Goal: Task Accomplishment & Management: Use online tool/utility

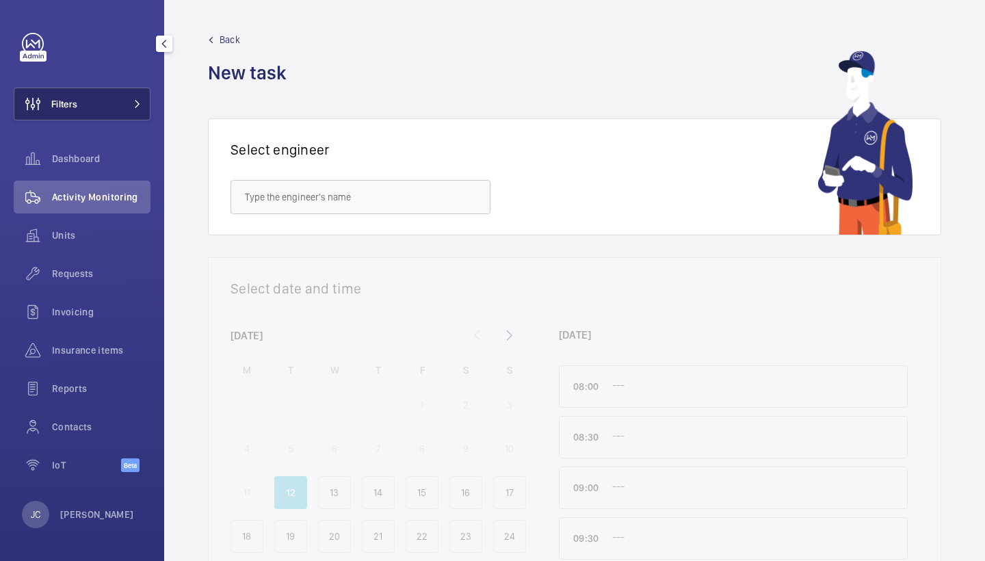
click at [112, 103] on button "Filters" at bounding box center [82, 104] width 137 height 33
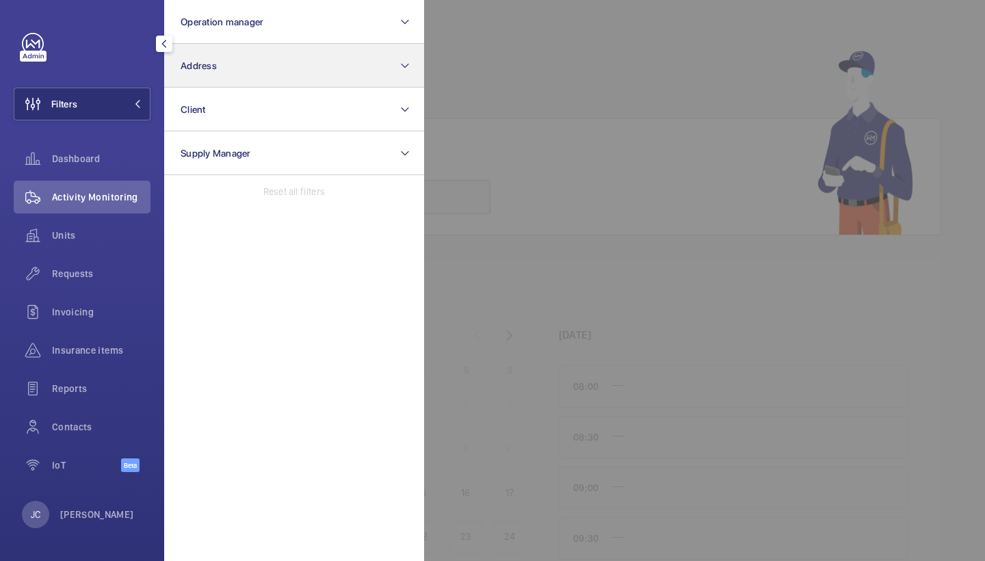
click at [296, 52] on button "Address" at bounding box center [294, 66] width 260 height 44
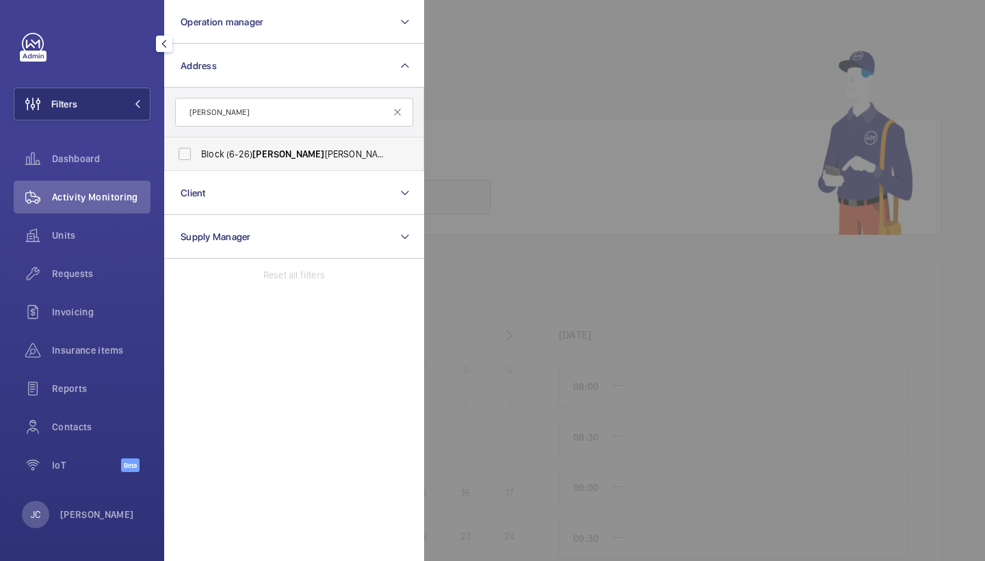
type input "gladys"
click at [293, 154] on span "Block (6-26) Gladys Malpass House - Colne Valley Close, HALSTEAD CO9 1LE" at bounding box center [295, 154] width 188 height 14
click at [198, 154] on input "Block (6-26) Gladys Malpass House - Colne Valley Close, HALSTEAD CO9 1LE" at bounding box center [184, 153] width 27 height 27
checkbox input "true"
click at [96, 190] on span "Activity Monitoring" at bounding box center [101, 197] width 99 height 14
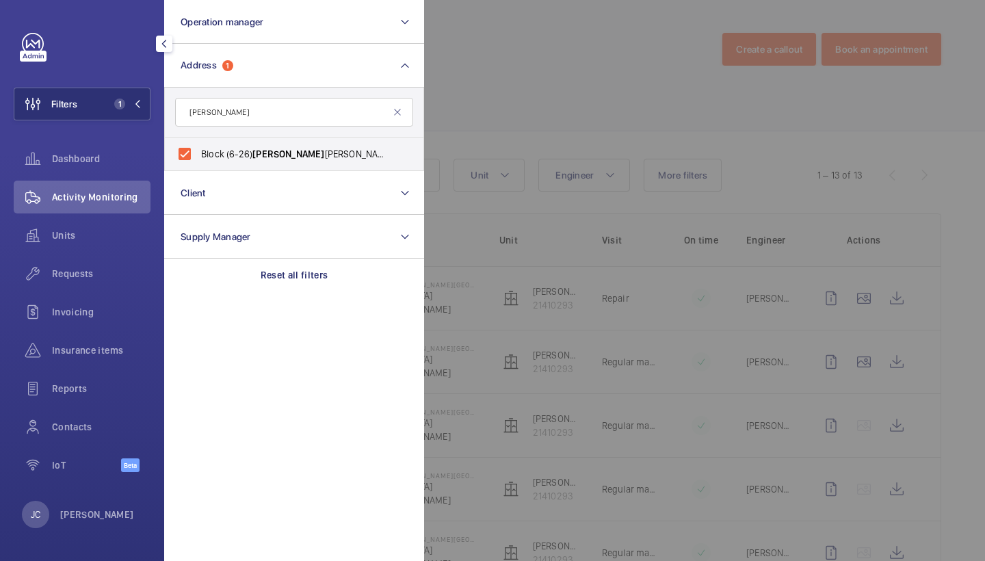
click at [620, 81] on div at bounding box center [916, 280] width 985 height 561
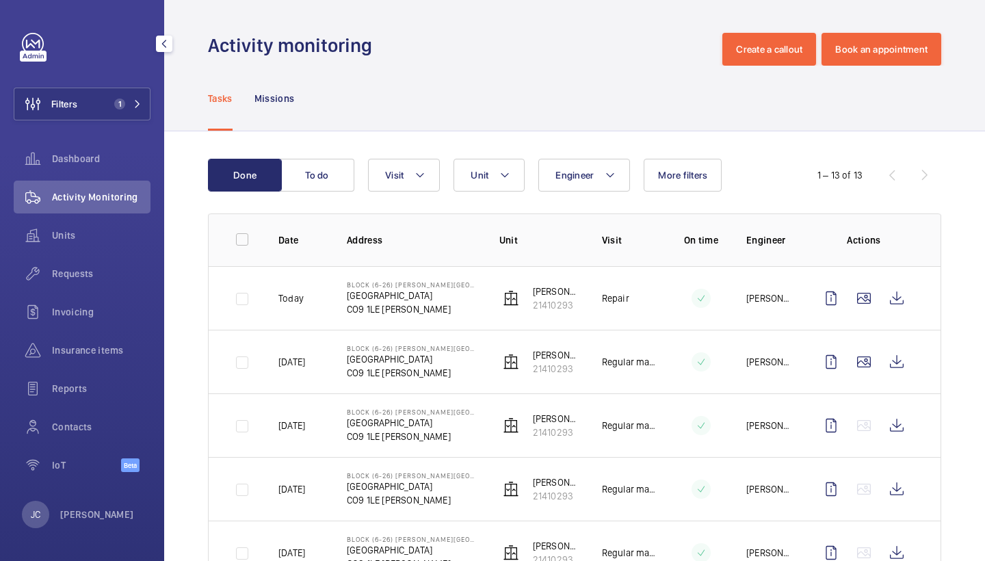
click at [509, 171] on mat-icon at bounding box center [505, 175] width 11 height 16
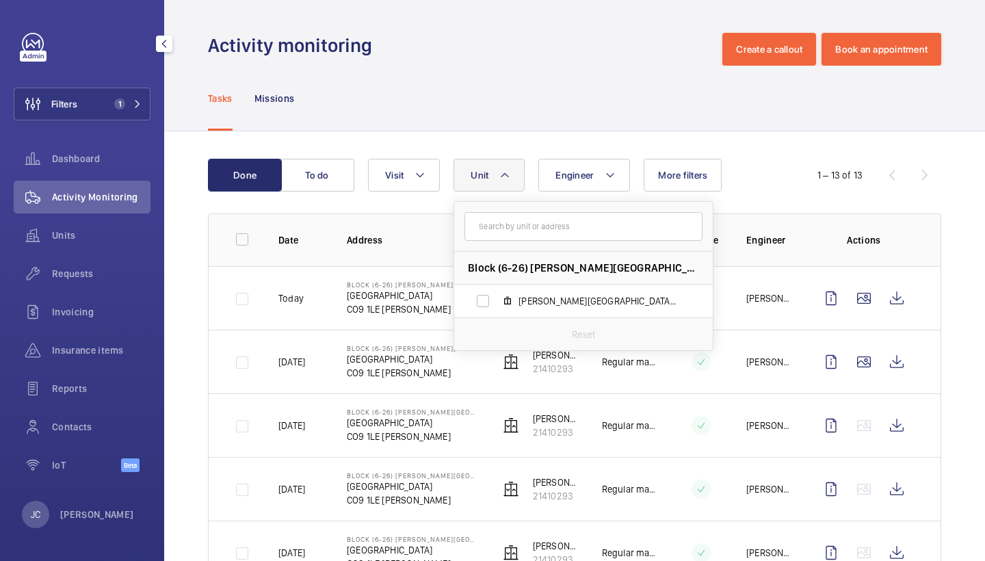
click at [550, 38] on div "Activity monitoring Create a callout Book an appointment" at bounding box center [575, 49] width 734 height 33
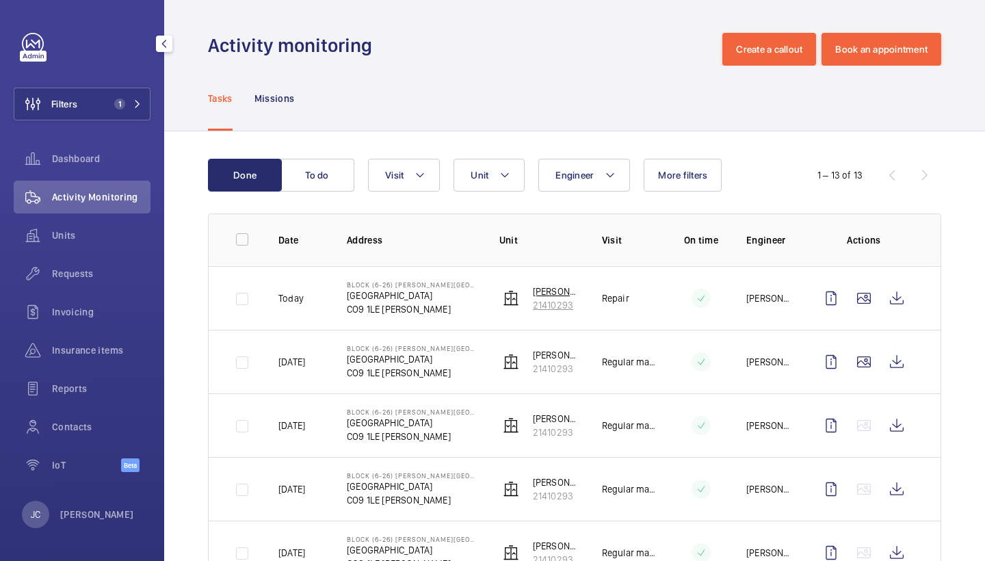
click at [550, 303] on p "21410293" at bounding box center [556, 305] width 47 height 14
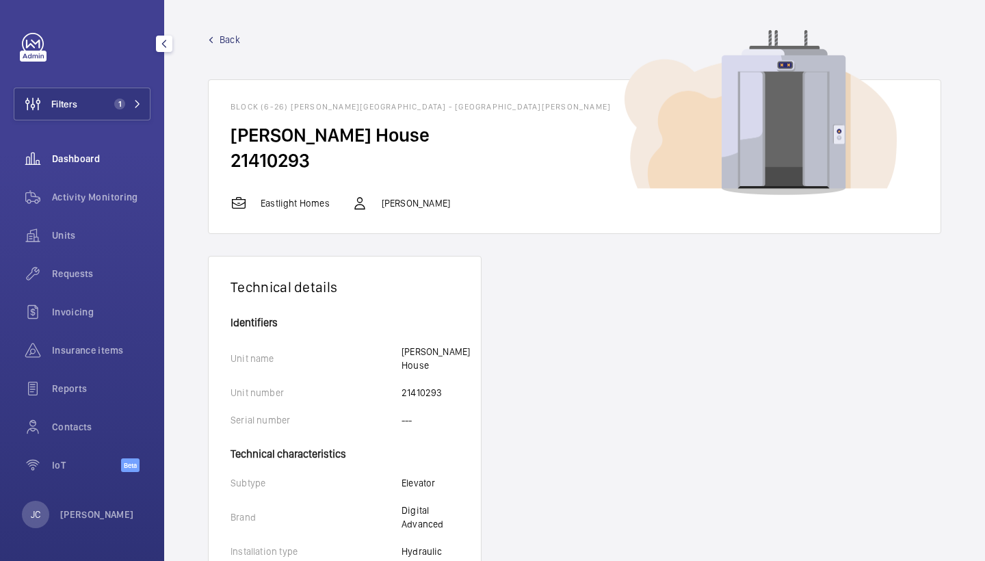
drag, startPoint x: 114, startPoint y: 192, endPoint x: 112, endPoint y: 148, distance: 43.9
click at [114, 192] on span "Activity Monitoring" at bounding box center [101, 197] width 99 height 14
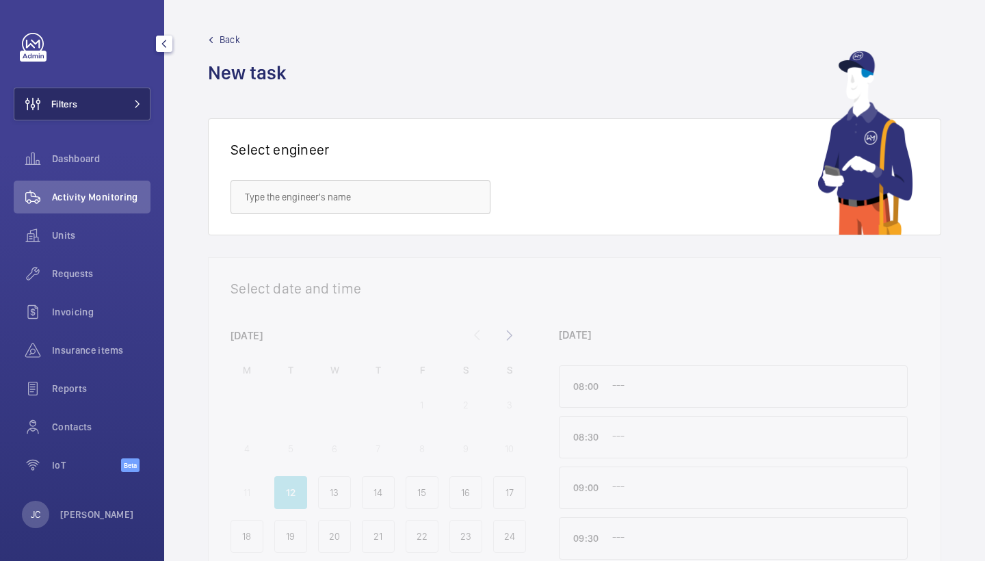
click at [123, 102] on button "Filters" at bounding box center [82, 104] width 137 height 33
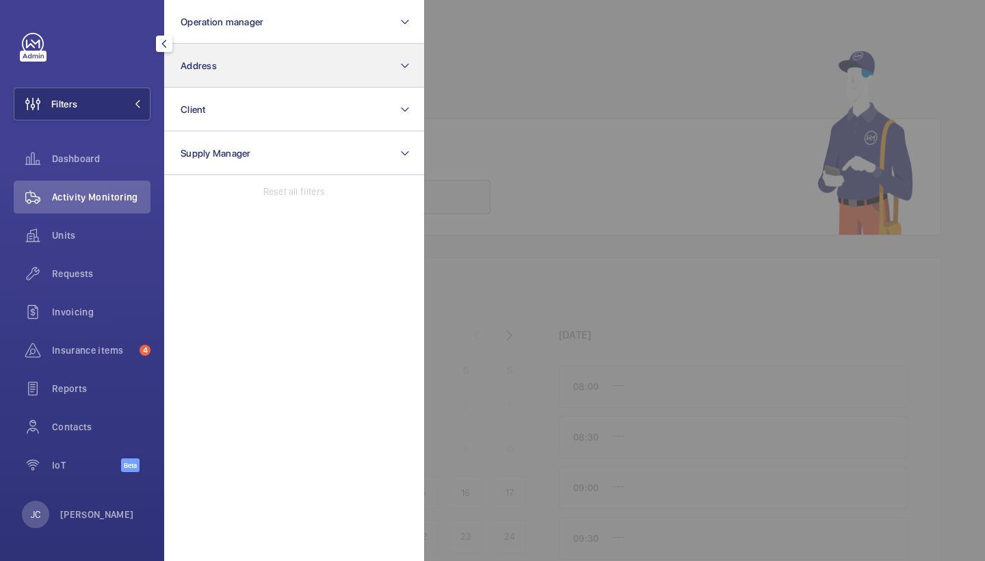
click at [218, 70] on button "Address" at bounding box center [294, 66] width 260 height 44
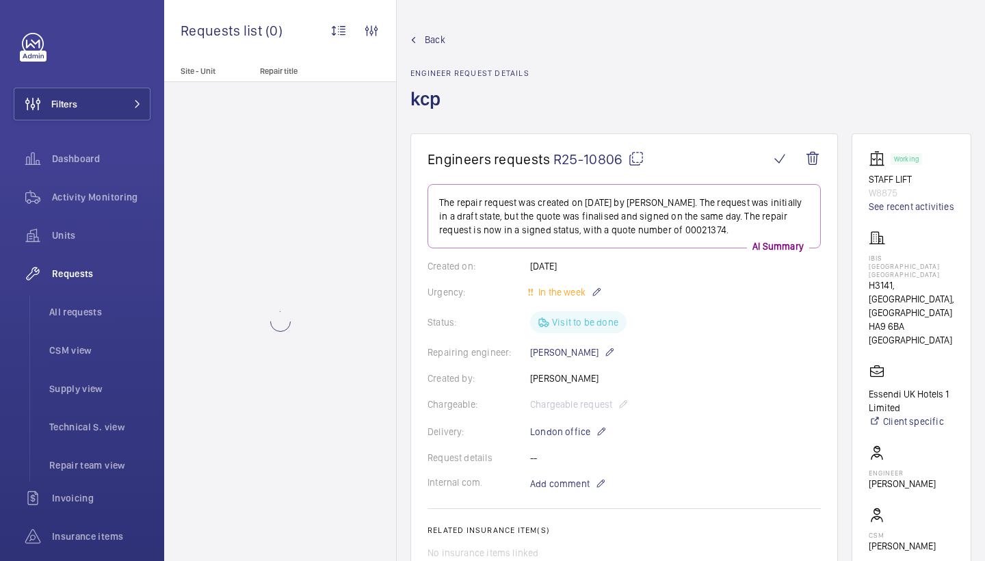
scroll to position [628, 0]
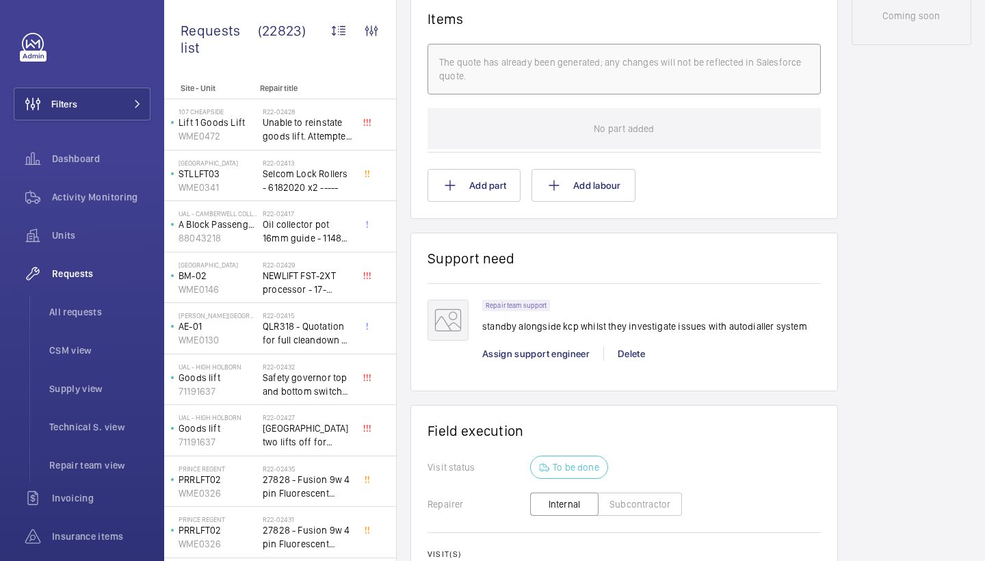
scroll to position [810, 0]
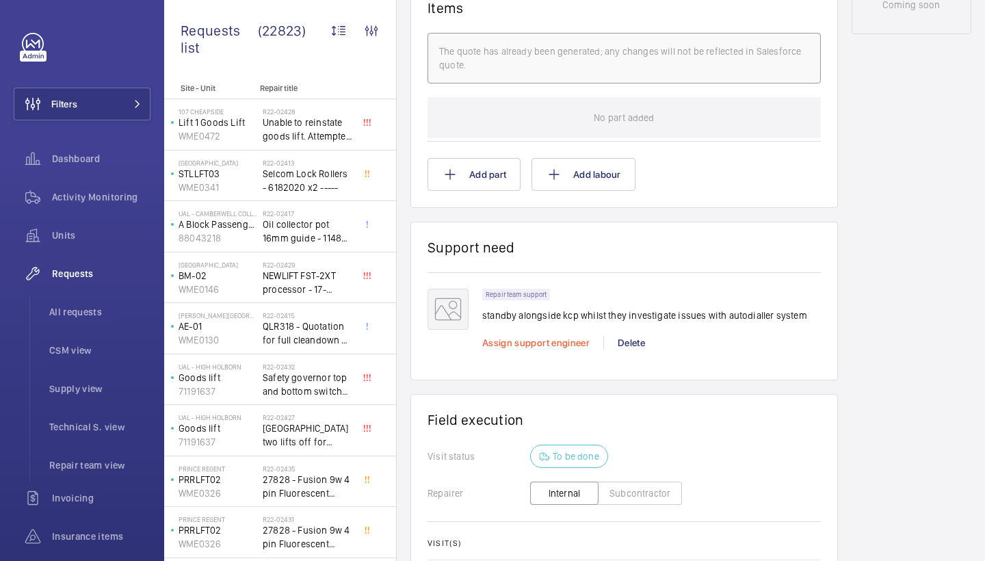
click at [505, 344] on span "Assign support engineer" at bounding box center [535, 342] width 107 height 11
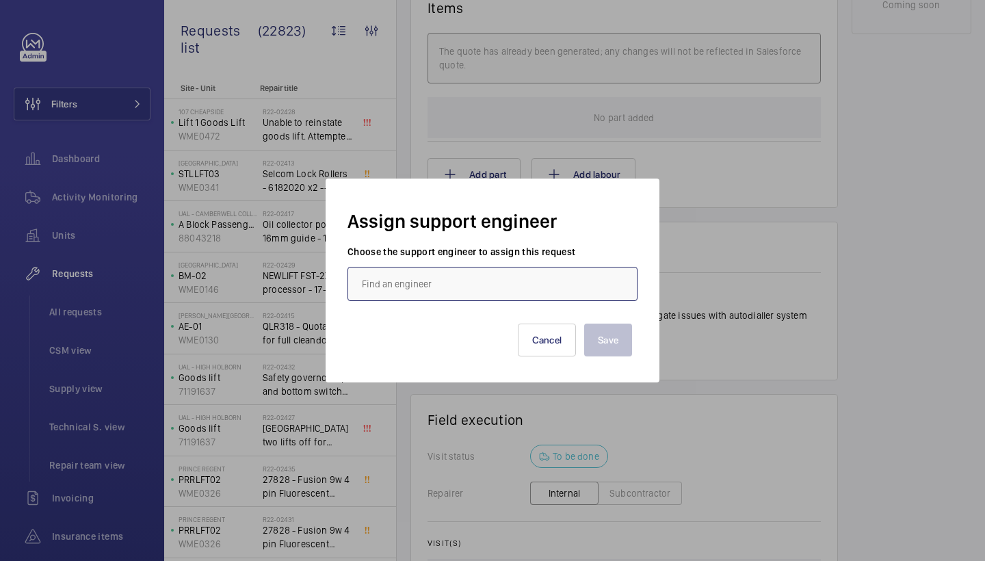
click at [406, 283] on input "text" at bounding box center [493, 284] width 290 height 34
click at [391, 341] on div "Jack Gambie" at bounding box center [493, 325] width 290 height 34
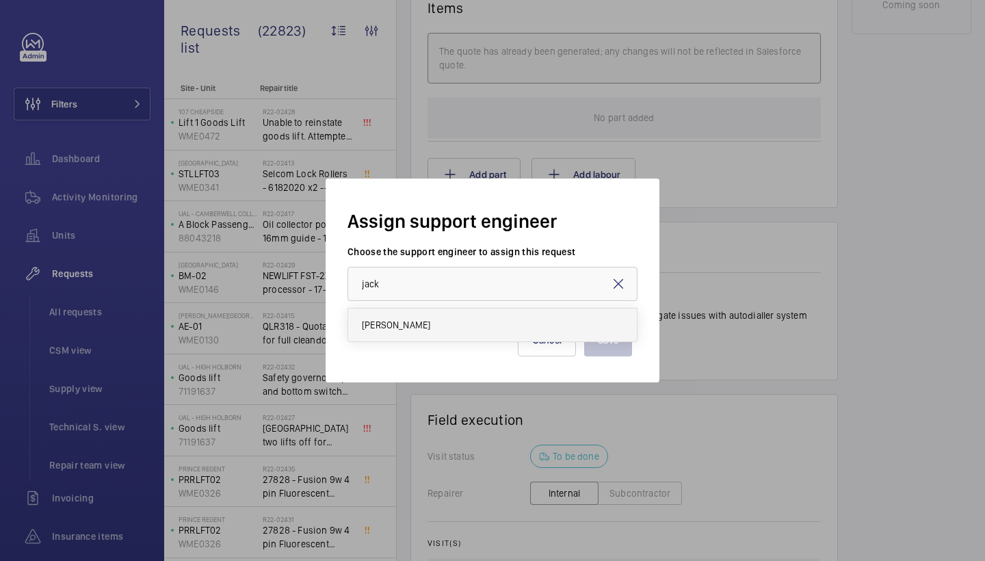
click at [398, 322] on span "Jack Gambie" at bounding box center [396, 325] width 68 height 14
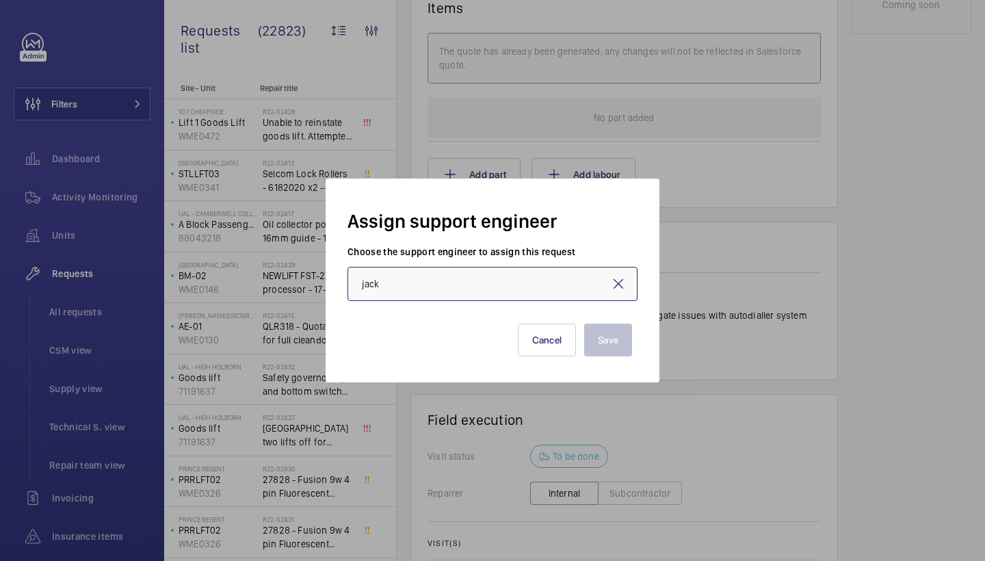
type input "Jack Gambie"
click at [606, 337] on button "Save" at bounding box center [608, 340] width 48 height 33
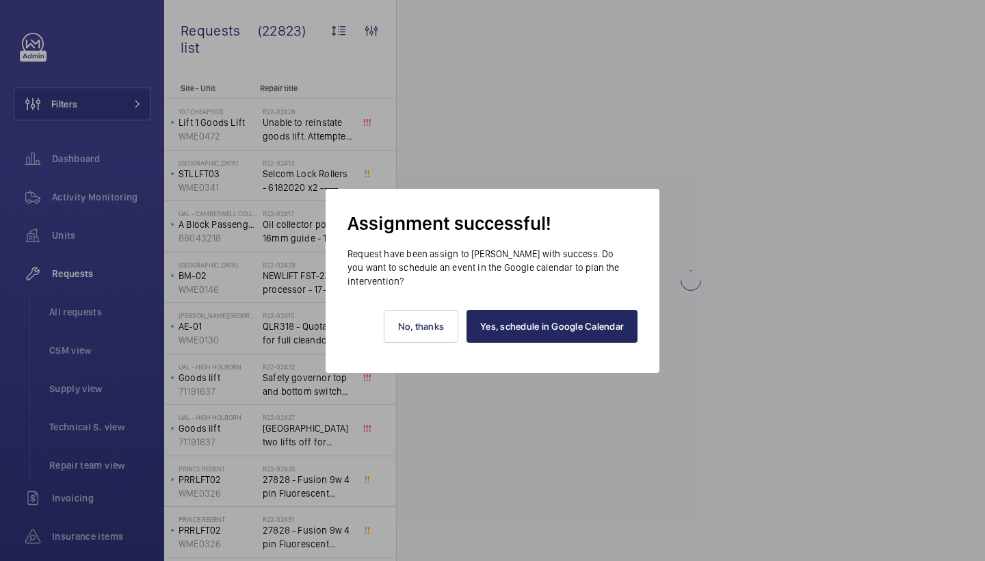
click at [574, 324] on link "Yes, schedule in Google Calendar" at bounding box center [552, 326] width 171 height 33
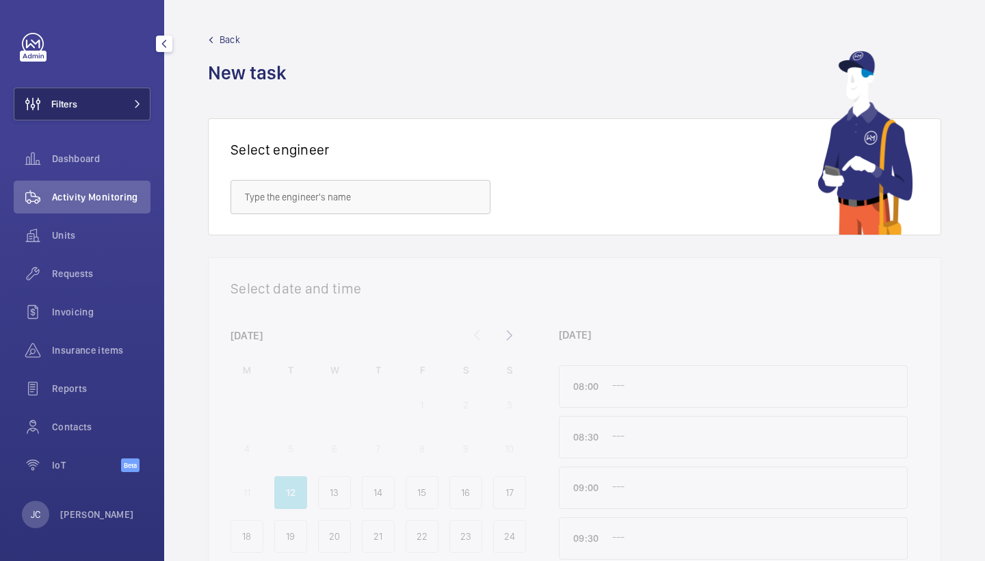
click at [136, 109] on button "Filters" at bounding box center [82, 104] width 137 height 33
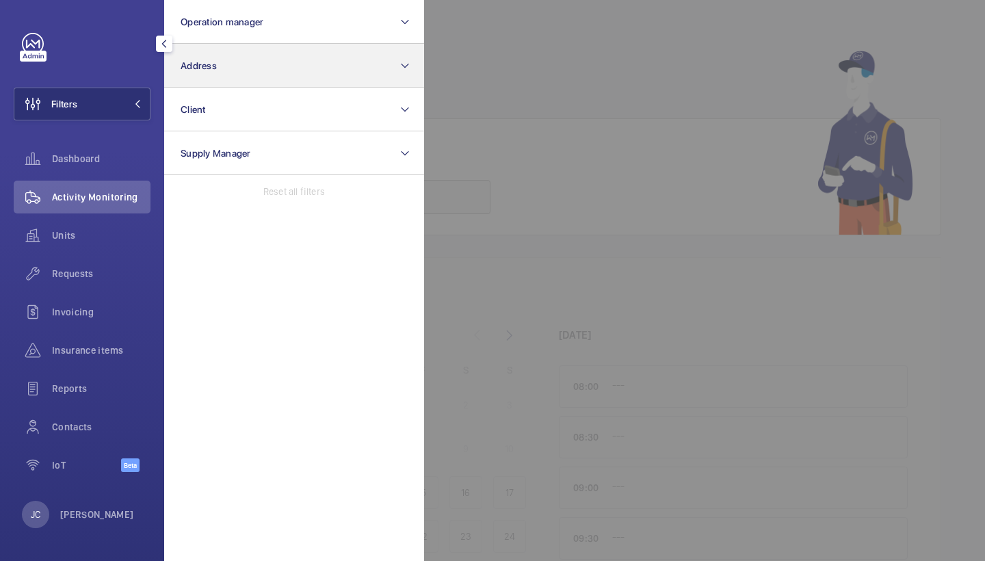
click at [274, 58] on button "Address" at bounding box center [294, 66] width 260 height 44
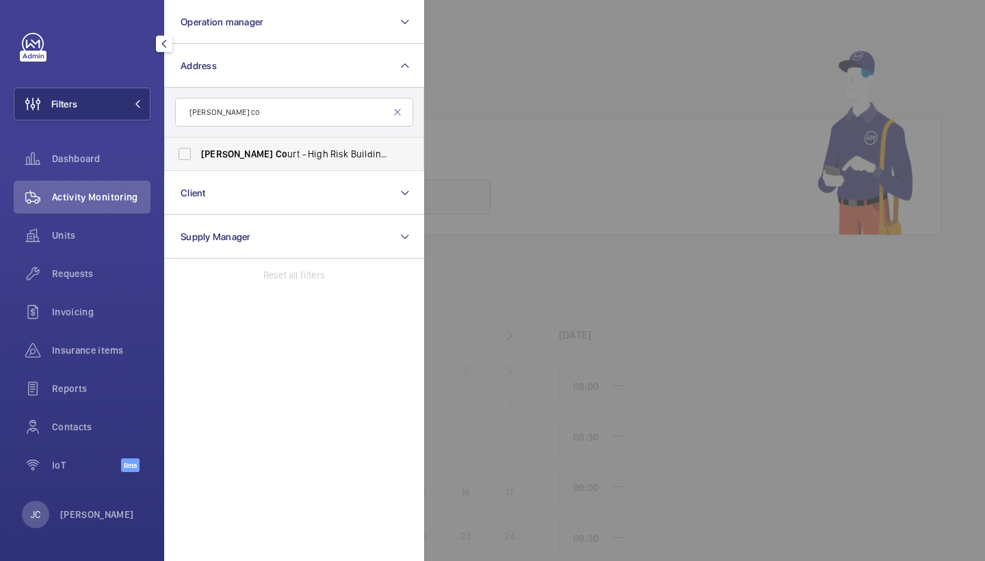
type input "wilson co"
click at [278, 155] on span "Wilson Co urt - High Risk Building - Wilson Co urt, LONDON NW9 5BG" at bounding box center [295, 154] width 188 height 14
click at [198, 155] on input "Wilson Co urt - High Risk Building - Wilson Co urt, LONDON NW9 5BG" at bounding box center [184, 153] width 27 height 27
checkbox input "true"
click at [92, 266] on div "Requests" at bounding box center [82, 273] width 137 height 33
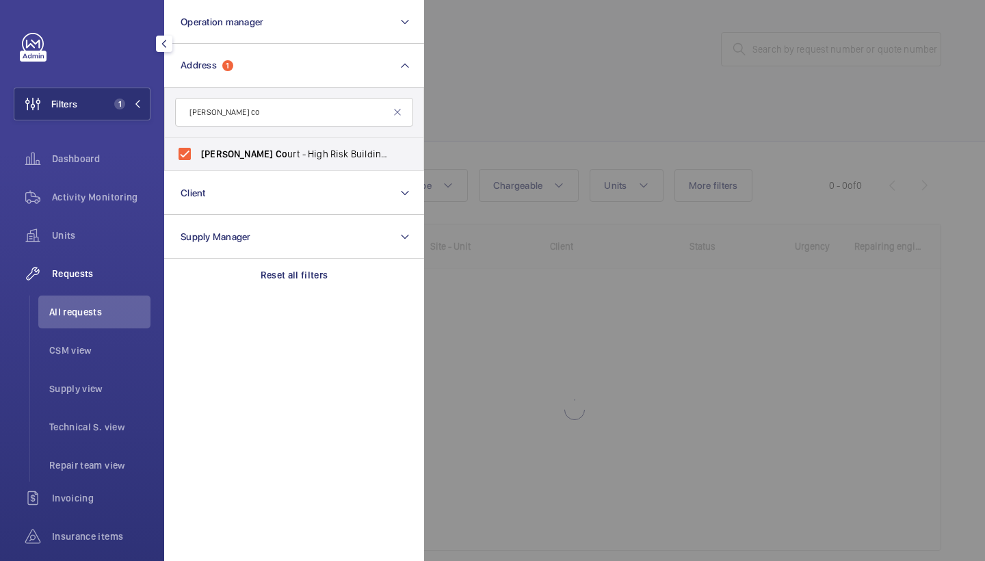
click at [607, 103] on div at bounding box center [916, 280] width 985 height 561
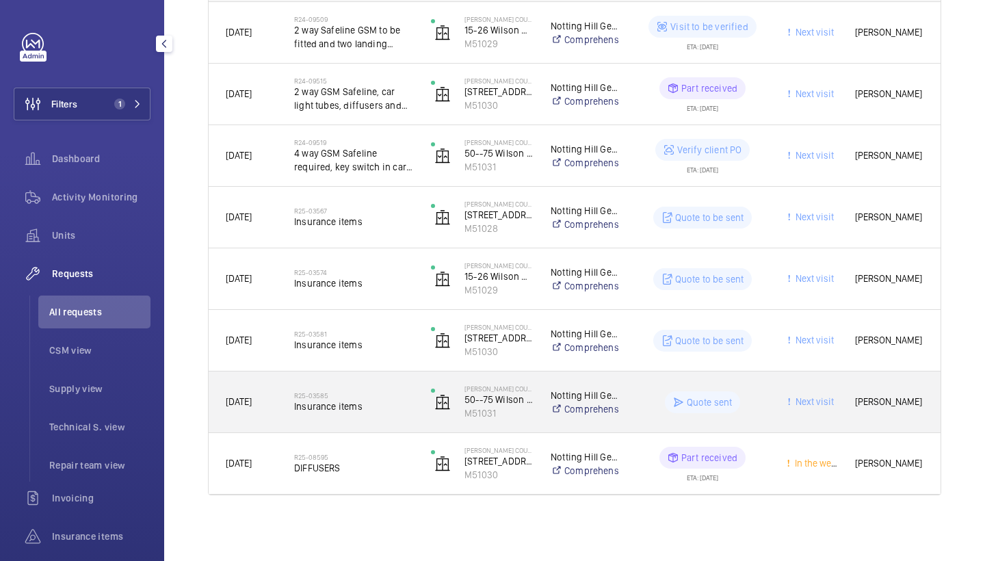
scroll to position [267, 0]
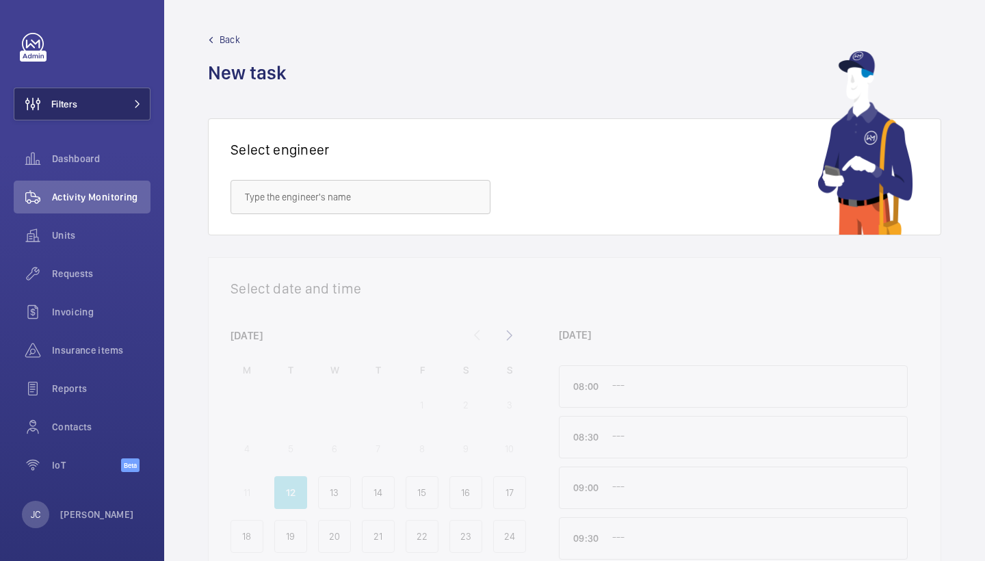
click at [138, 111] on button "Filters" at bounding box center [82, 104] width 137 height 33
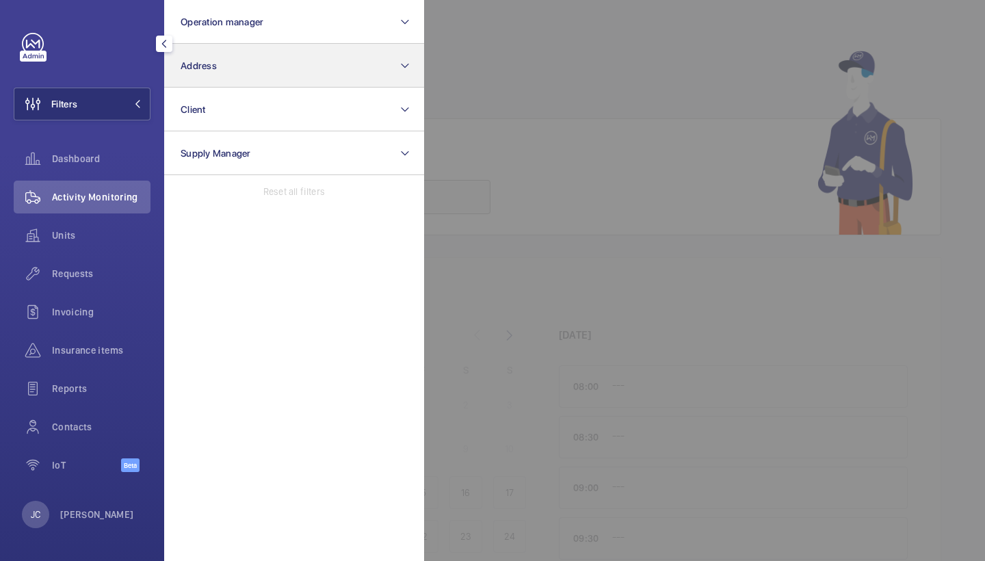
click at [222, 56] on button "Address" at bounding box center [294, 66] width 260 height 44
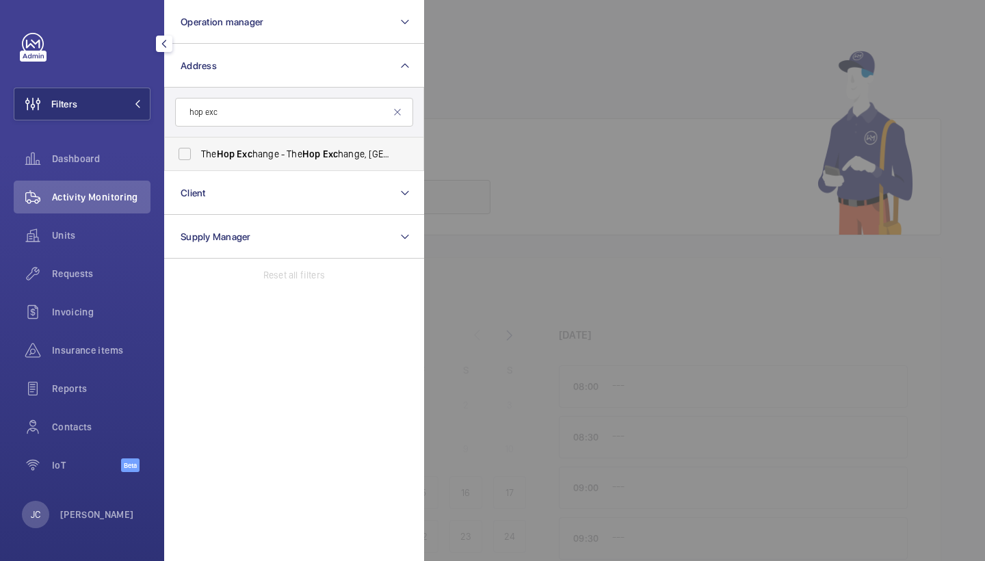
type input "hop exc"
click at [297, 156] on span "The Hop Exc hange - The Hop Exc hange, LONDON SE1 1TY" at bounding box center [295, 154] width 188 height 14
click at [198, 156] on input "The Hop Exc hange - The Hop Exc hange, LONDON SE1 1TY" at bounding box center [184, 153] width 27 height 27
checkbox input "true"
click at [522, 95] on div at bounding box center [916, 280] width 985 height 561
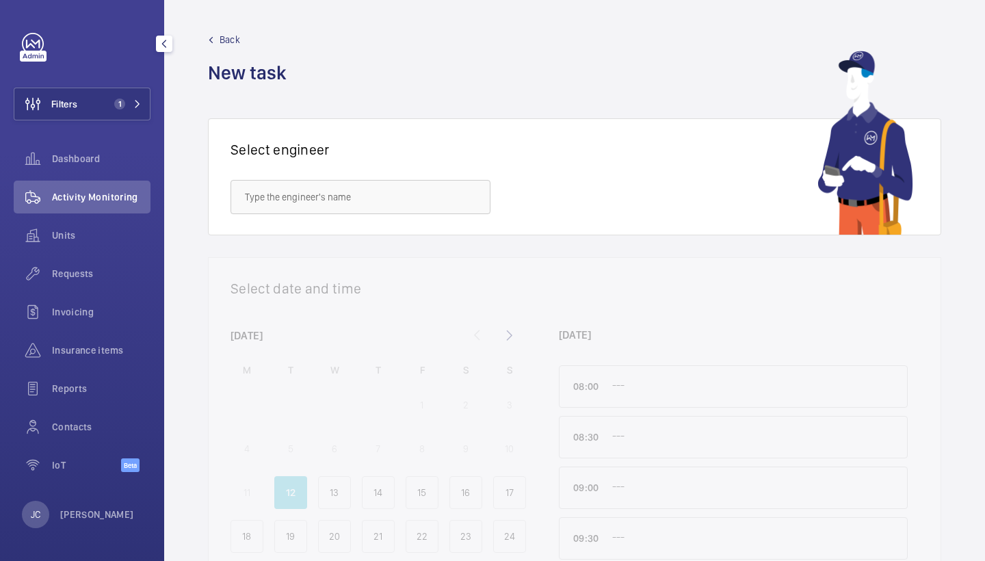
click at [96, 201] on span "Activity Monitoring" at bounding box center [101, 197] width 99 height 14
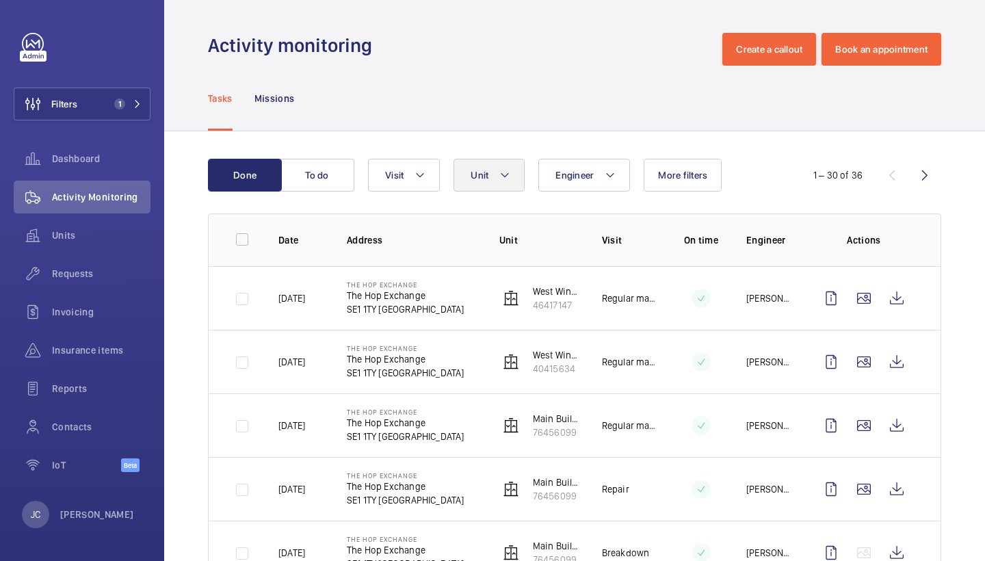
click at [496, 186] on button "Unit" at bounding box center [489, 175] width 71 height 33
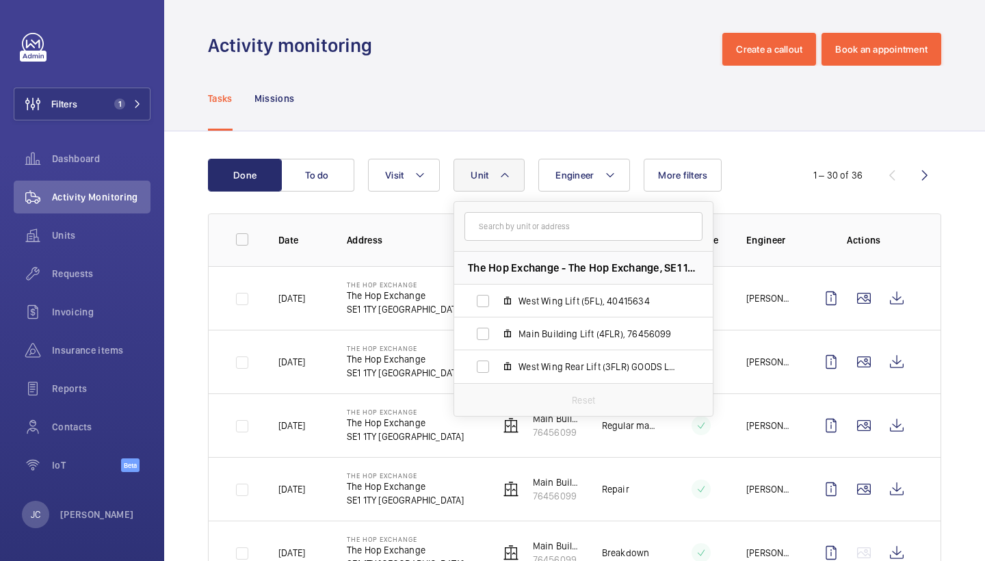
click at [560, 120] on div "Tasks Missions" at bounding box center [575, 98] width 734 height 65
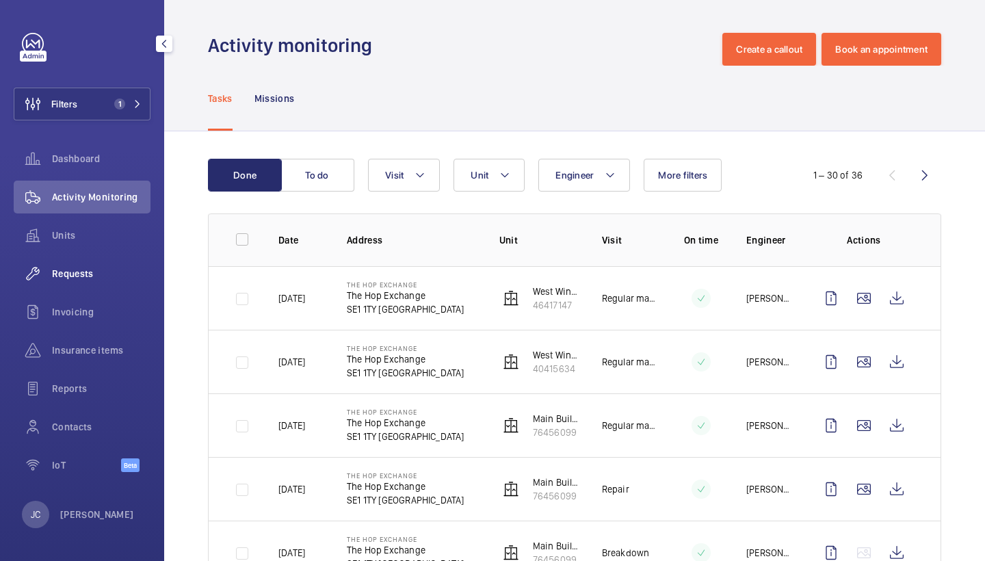
click at [60, 284] on div "Requests" at bounding box center [82, 273] width 137 height 33
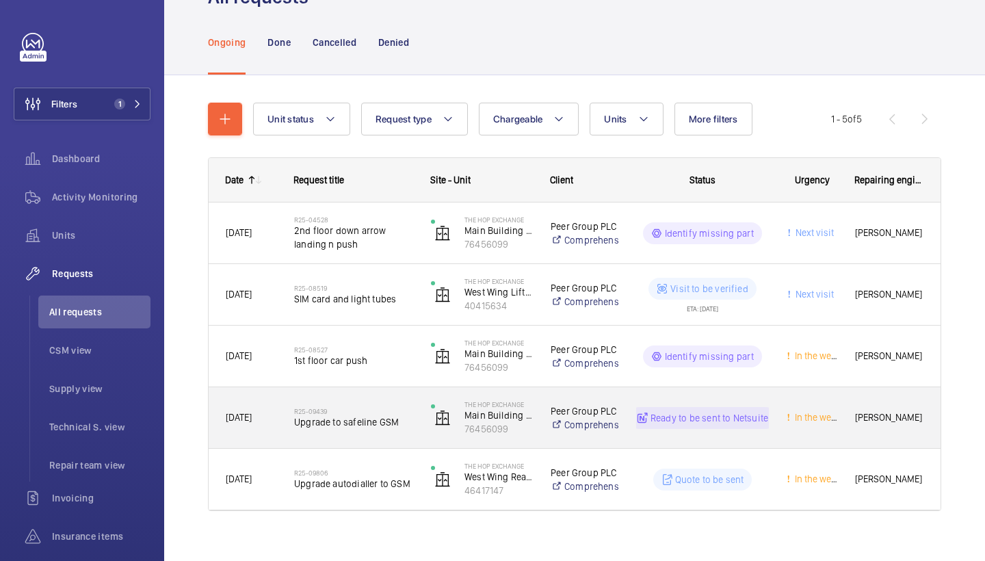
scroll to position [66, 0]
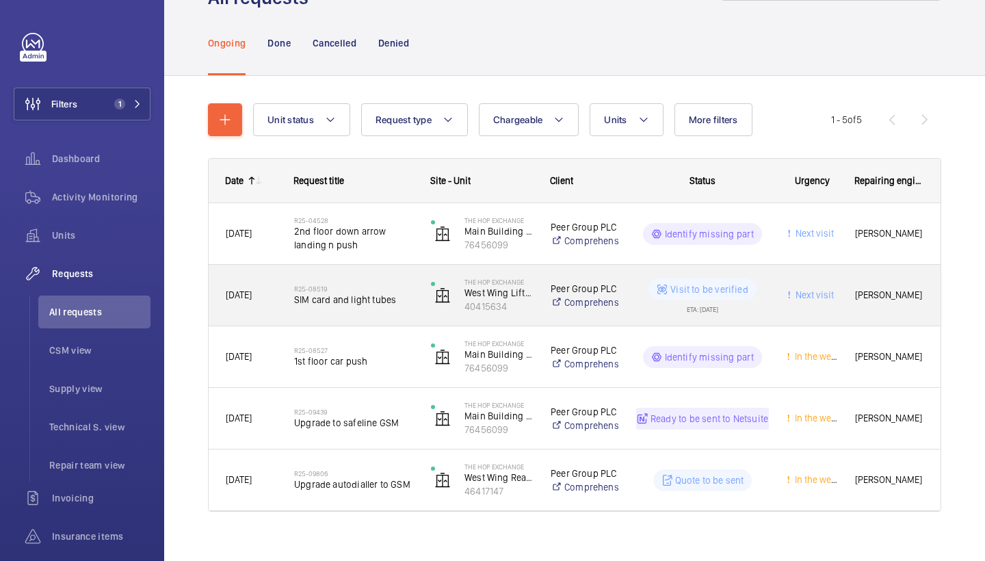
click at [372, 283] on div "R25-08519 SIM card and light tubes" at bounding box center [353, 296] width 119 height 40
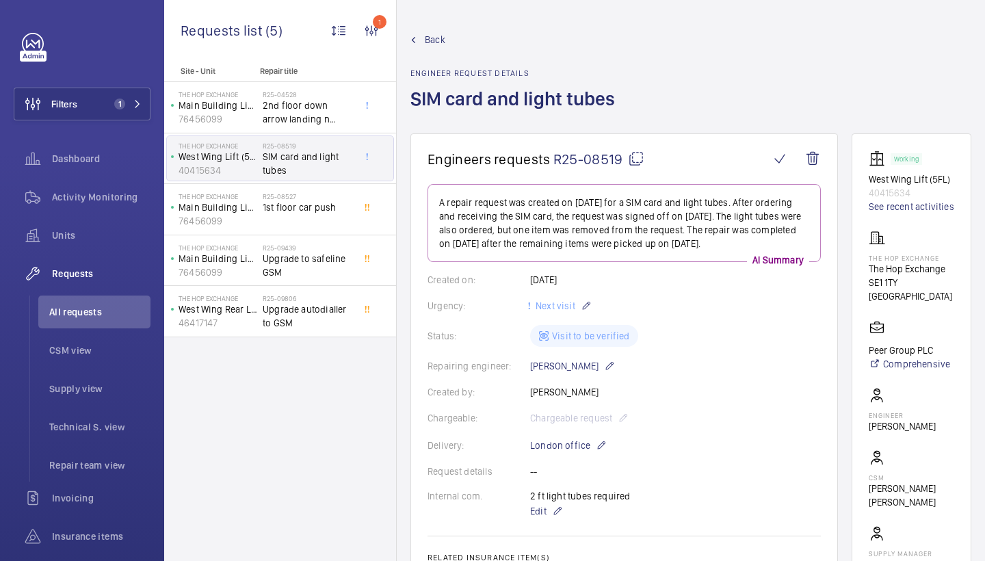
click at [424, 38] on link "Back" at bounding box center [517, 40] width 213 height 14
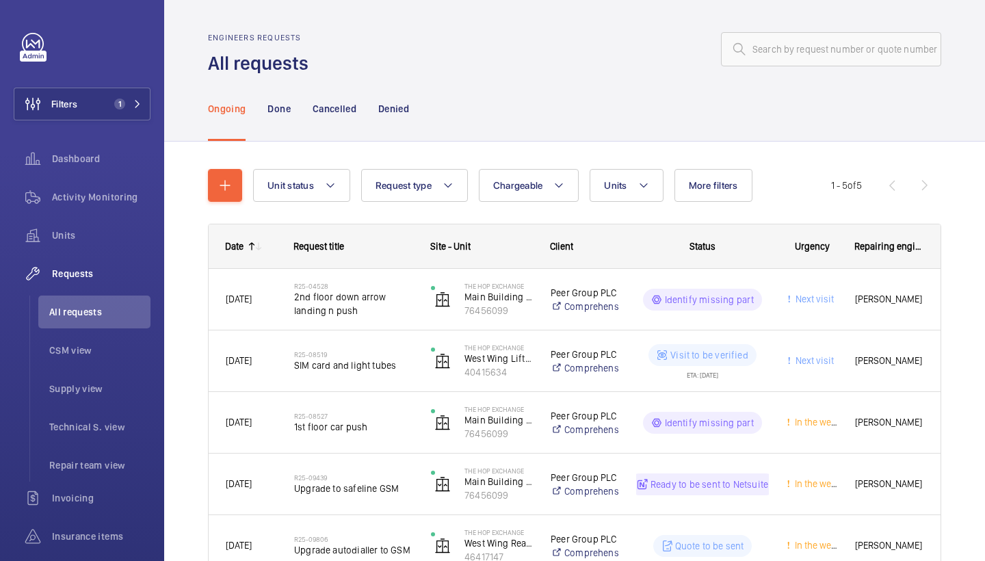
click at [717, 1] on wm-front-admin-header "Engineers requests All requests" at bounding box center [574, 38] width 821 height 76
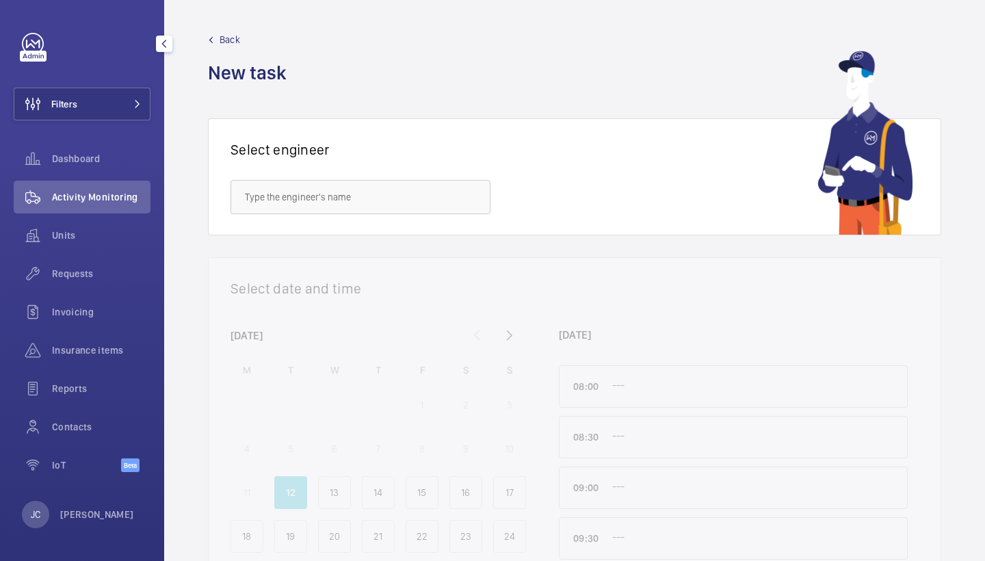
drag, startPoint x: 69, startPoint y: 268, endPoint x: 125, endPoint y: 12, distance: 261.9
click at [69, 268] on span "Requests" at bounding box center [101, 274] width 99 height 14
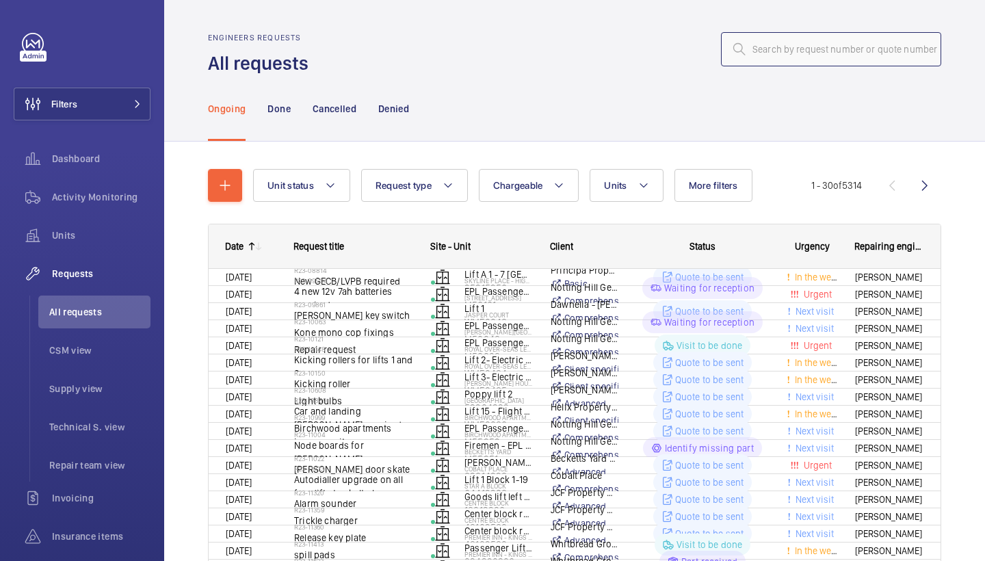
click at [888, 48] on input "text" at bounding box center [831, 49] width 220 height 34
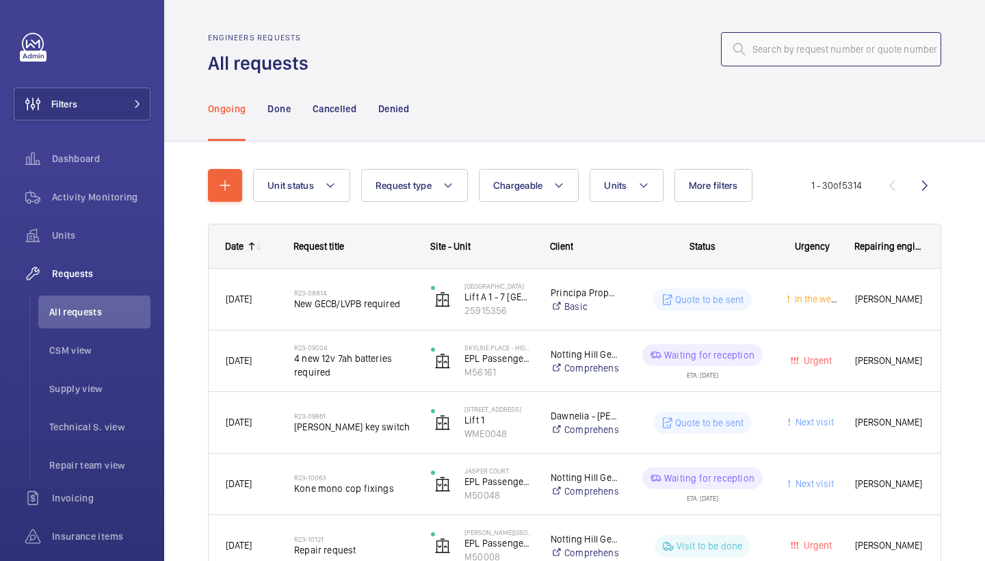
paste input "R25-01895"
type input "R25-01895"
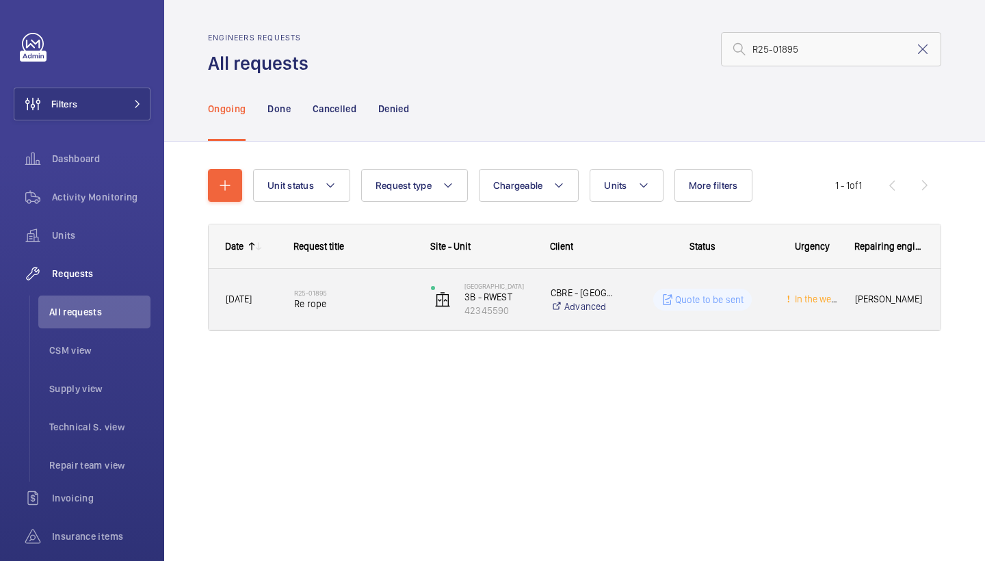
click at [331, 318] on div "R25-01895 Re rope" at bounding box center [353, 300] width 119 height 40
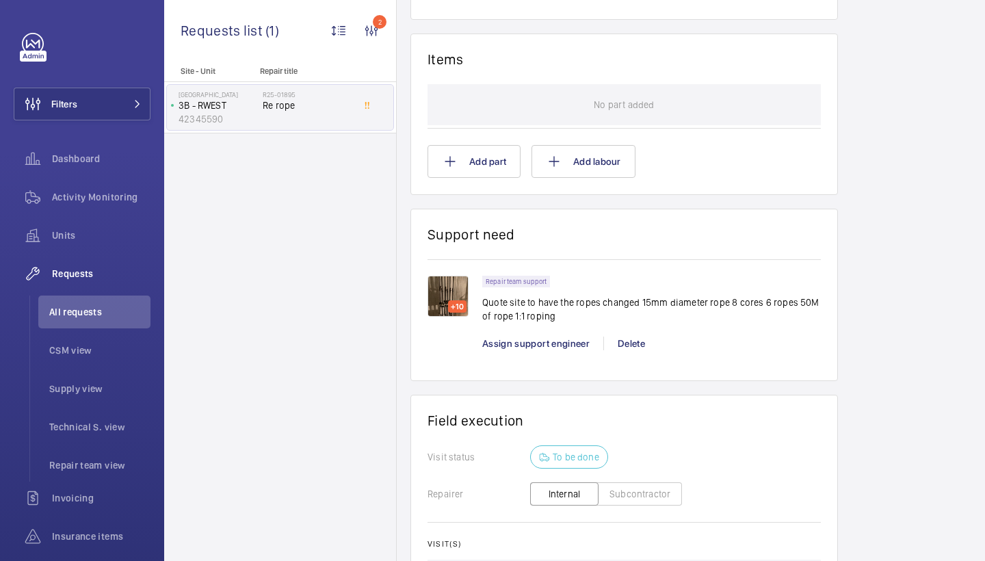
scroll to position [887, 0]
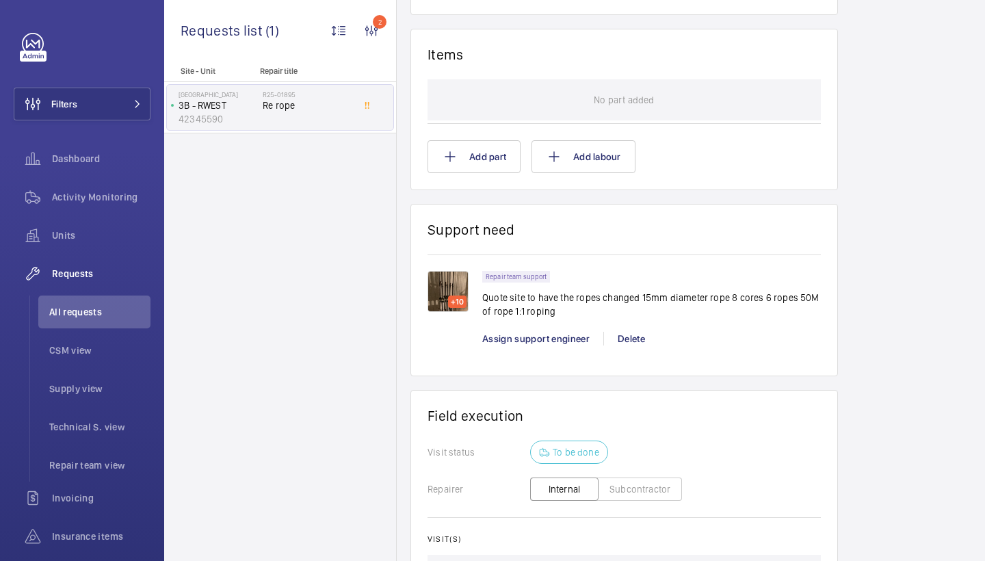
click at [459, 271] on img at bounding box center [448, 291] width 41 height 41
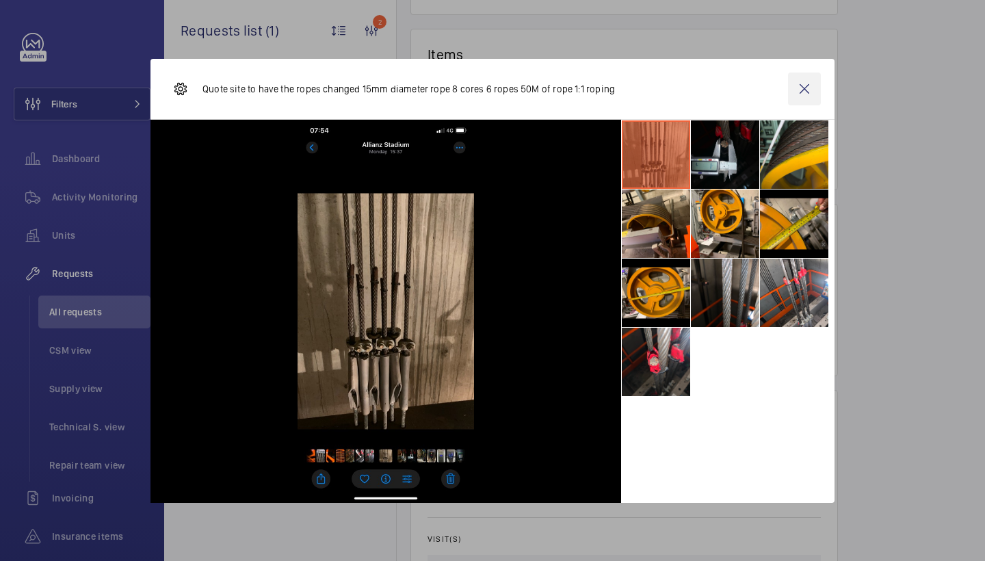
click at [799, 87] on wm-front-icon-button at bounding box center [804, 89] width 33 height 33
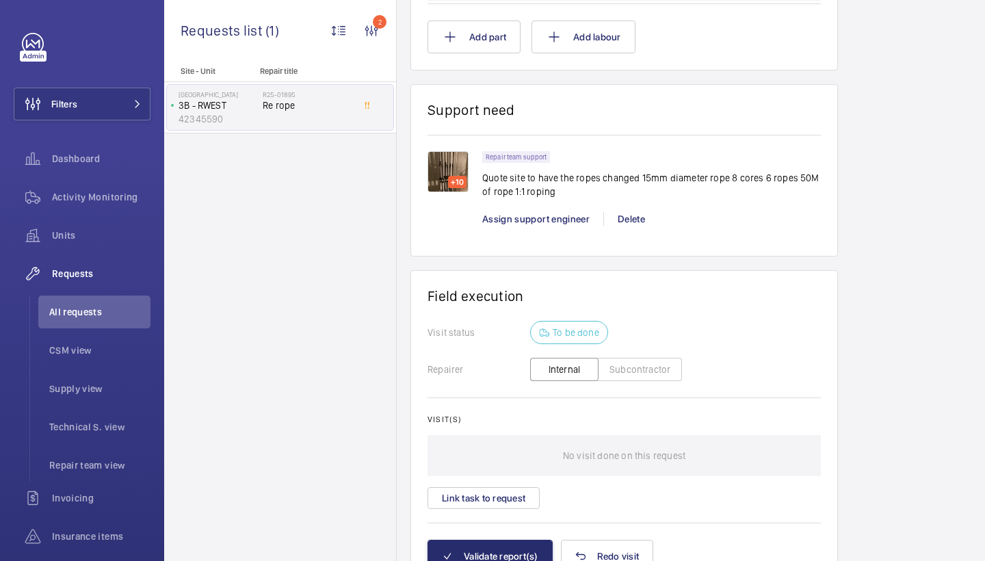
scroll to position [0, 0]
click at [454, 151] on img at bounding box center [448, 171] width 41 height 41
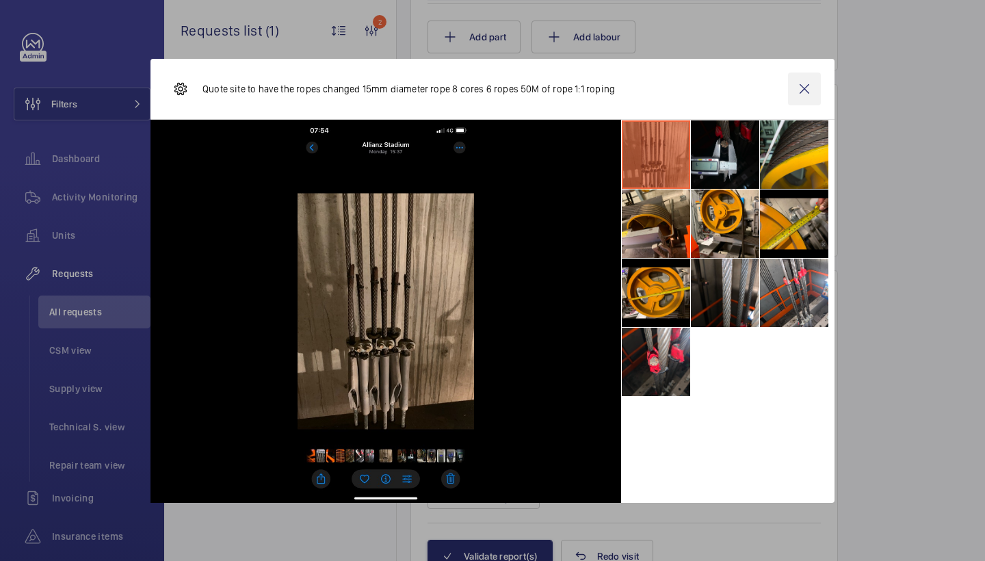
click at [811, 94] on wm-front-icon-button at bounding box center [804, 89] width 33 height 33
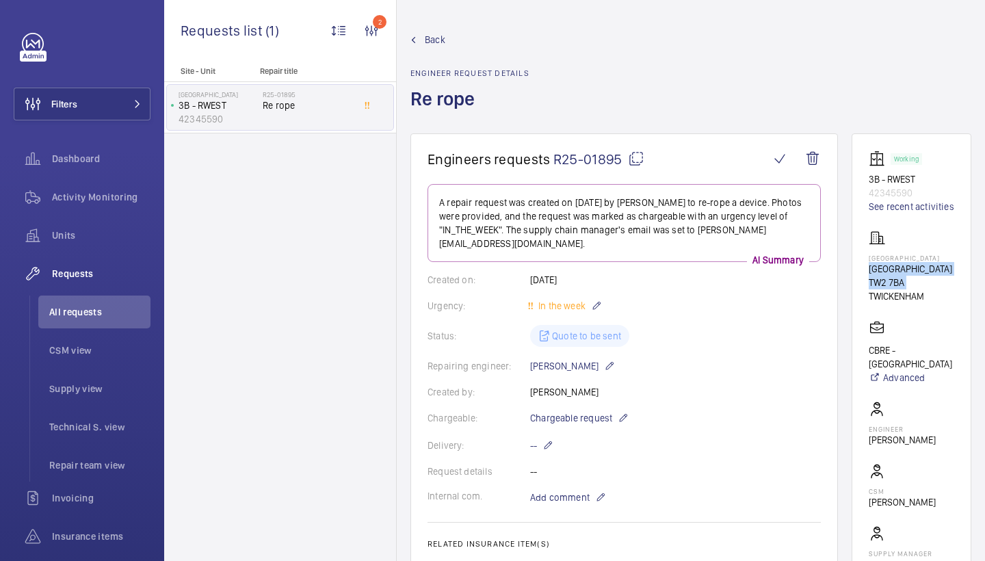
drag, startPoint x: 868, startPoint y: 266, endPoint x: 907, endPoint y: 299, distance: 51.0
click at [907, 299] on wm-front-card "Working 3B - RWEST 42345590 See recent activities Twickenham Stadium Twickenham…" at bounding box center [912, 374] width 120 height 482
copy div "Twickenham Stadium TW2 7BA"
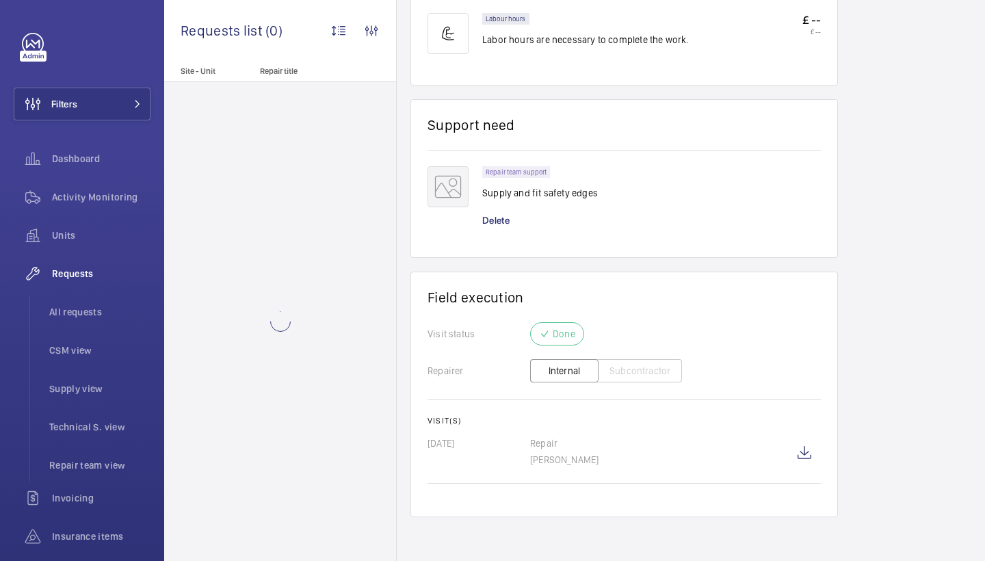
scroll to position [864, 0]
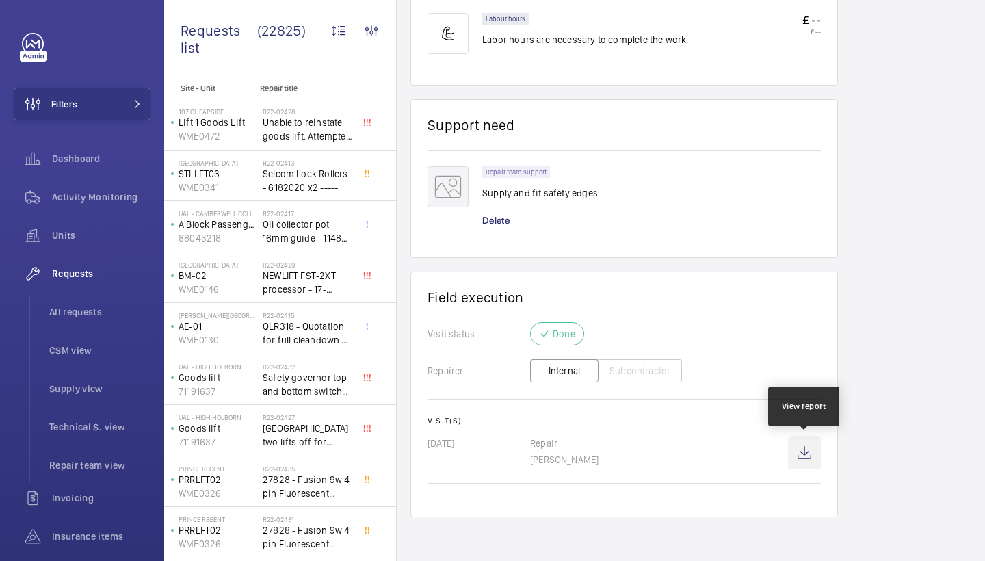
click at [815, 463] on wm-front-icon-button at bounding box center [804, 453] width 33 height 33
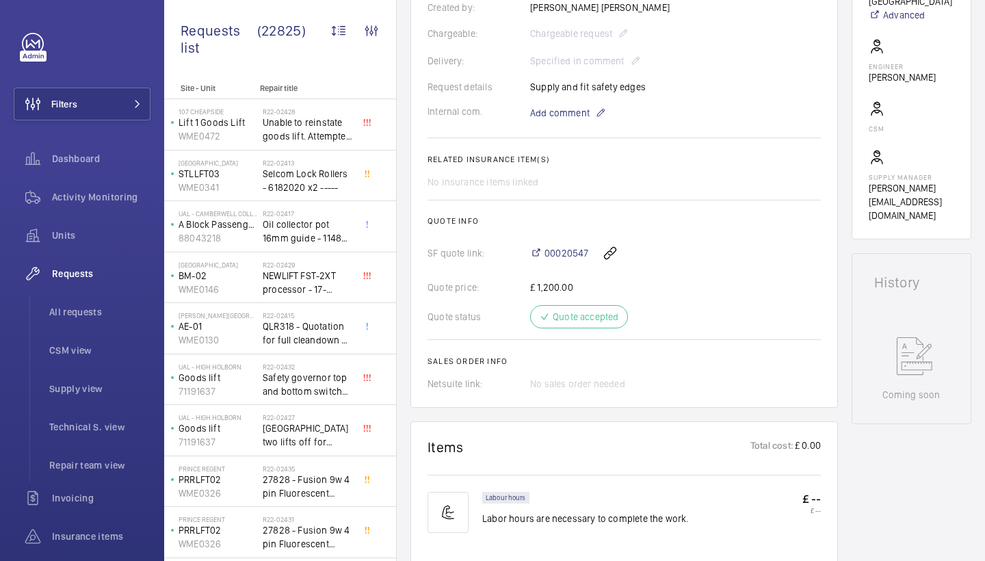
scroll to position [89, 0]
